Goal: Navigation & Orientation: Go to known website

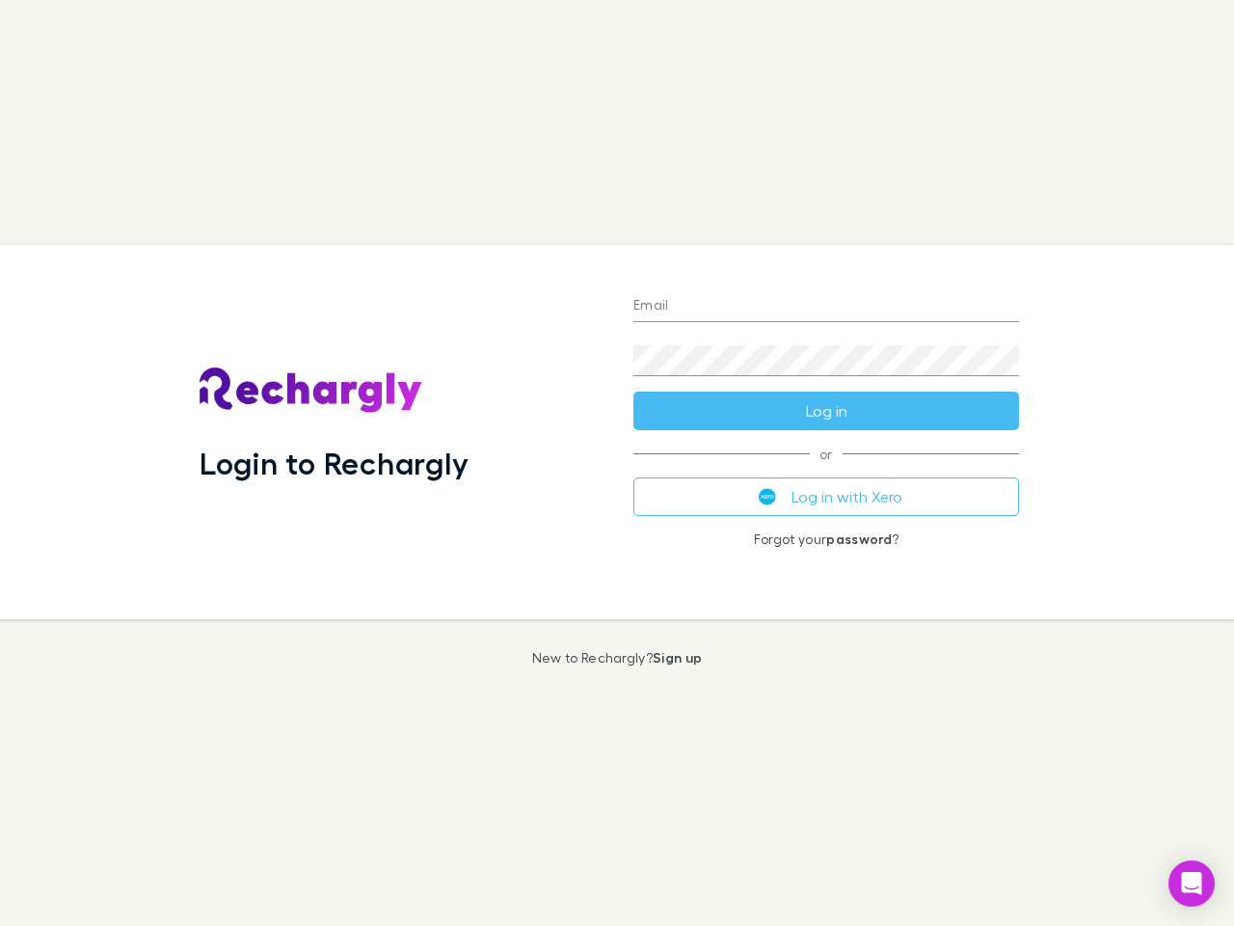
click at [617, 463] on div "Login to Rechargly" at bounding box center [401, 432] width 434 height 374
click at [826, 307] on input "Email" at bounding box center [826, 306] width 386 height 31
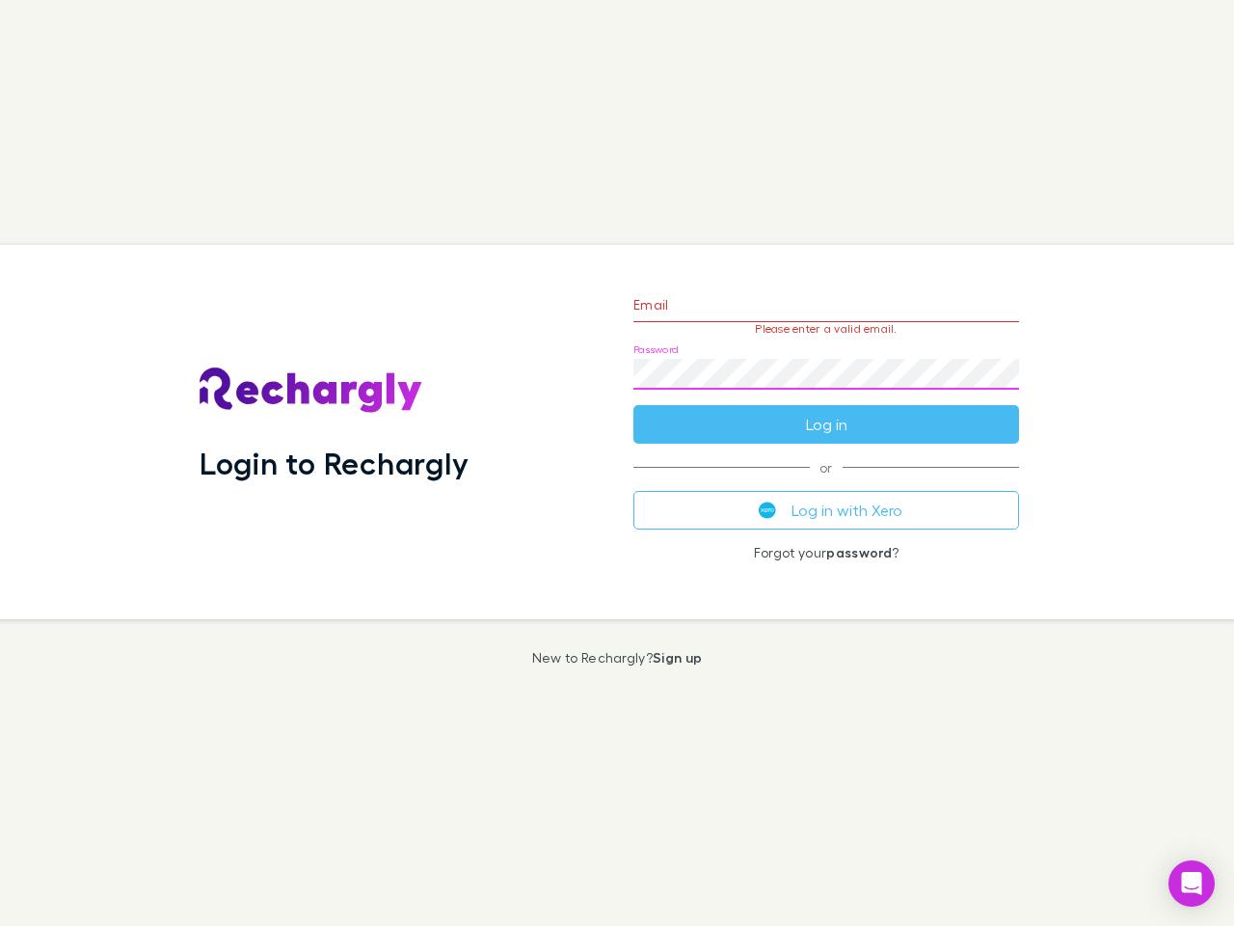
click at [826, 411] on form "Email Please enter a valid email. Password Log in" at bounding box center [826, 360] width 386 height 168
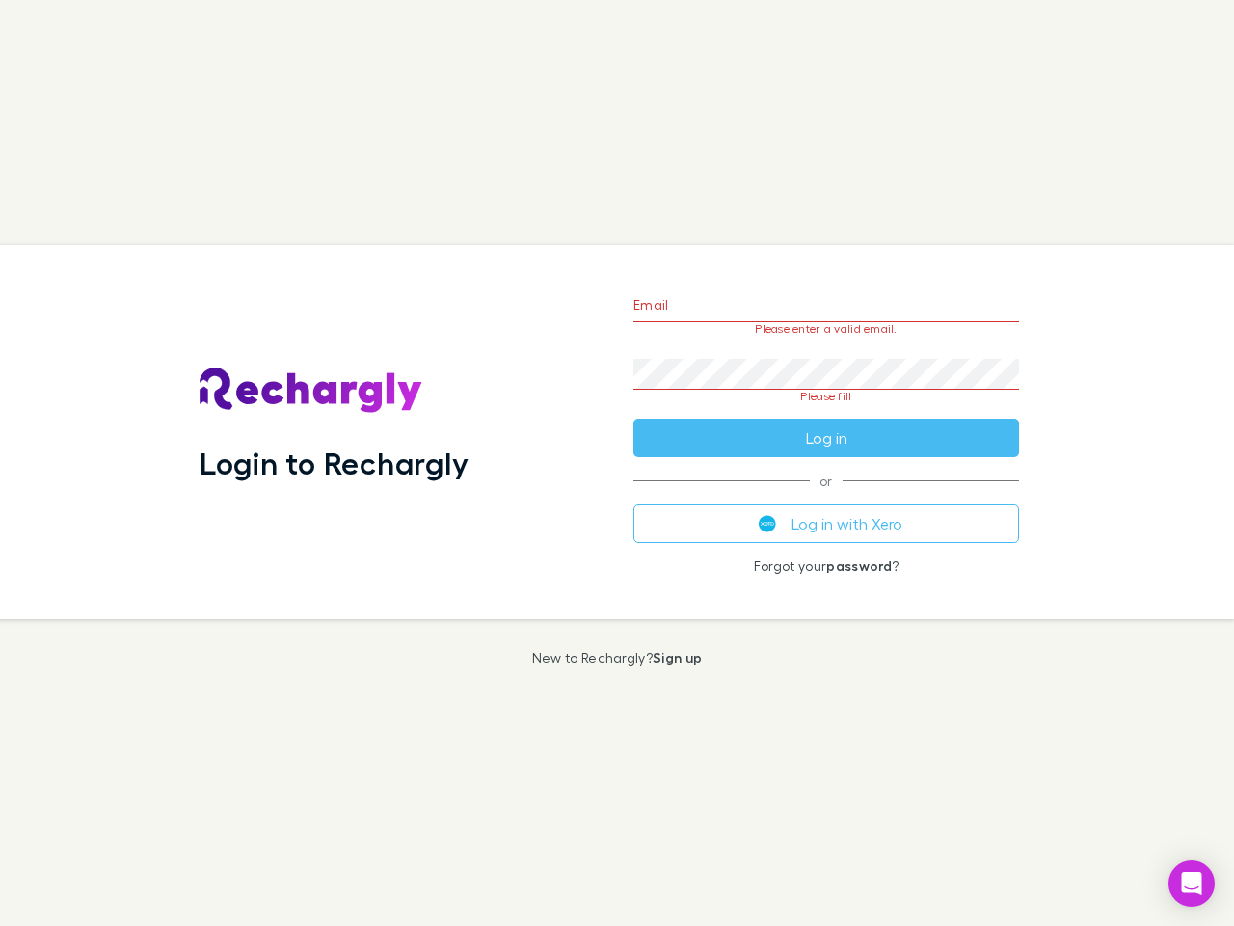
click at [826, 497] on div "Email Please enter a valid email. Password Please fill Log in or Log in with Xe…" at bounding box center [826, 432] width 417 height 374
click at [1192, 883] on icon "Open Intercom Messenger" at bounding box center [1192, 883] width 20 height 23
